Goal: Use online tool/utility: Use online tool/utility

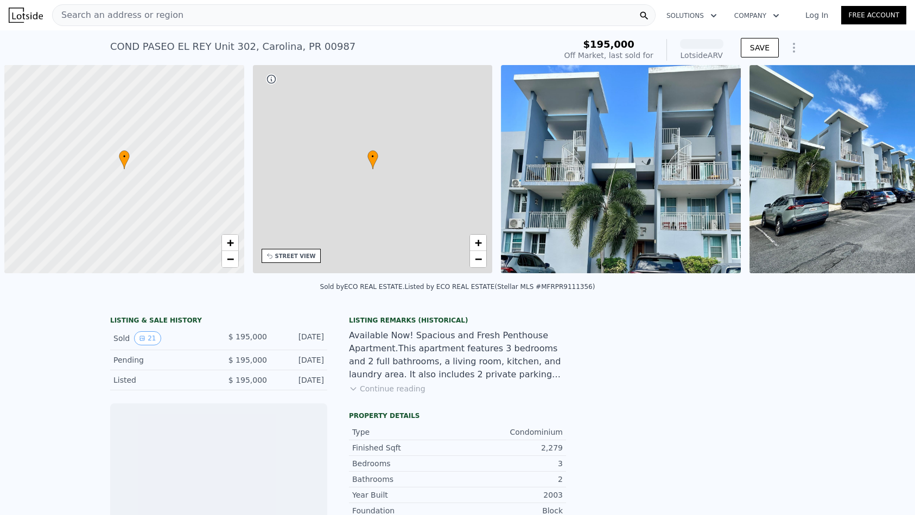
scroll to position [0, 4]
